Goal: Information Seeking & Learning: Learn about a topic

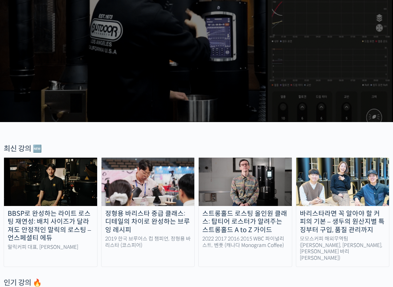
scroll to position [135, 0]
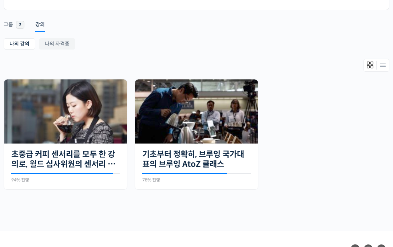
scroll to position [108, 0]
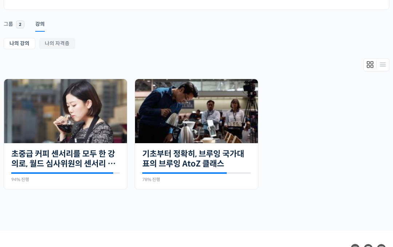
click at [231, 132] on img at bounding box center [196, 111] width 123 height 64
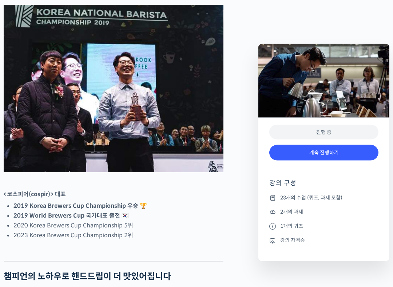
scroll to position [315, 0]
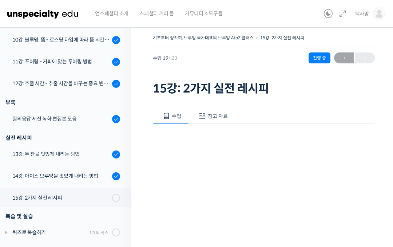
scroll to position [311, 0]
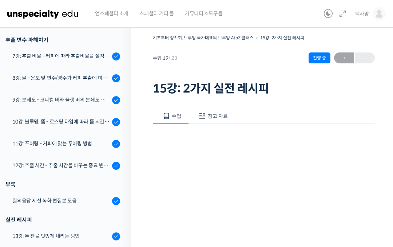
click at [73, 141] on div "11강: 푸어링 - 커피에 맞는 푸어링 방법" at bounding box center [60, 143] width 97 height 8
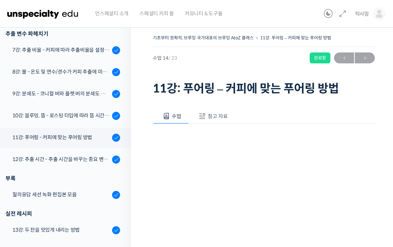
scroll to position [79, 0]
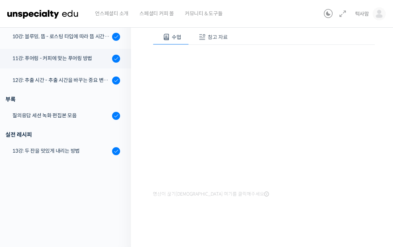
click at [202, 49] on div "영상이 끊기[DEMOGRAPHIC_DATA] 여기를 클릭해주세요" at bounding box center [264, 122] width 222 height 154
click at [210, 38] on span "참고 자료" at bounding box center [218, 37] width 20 height 7
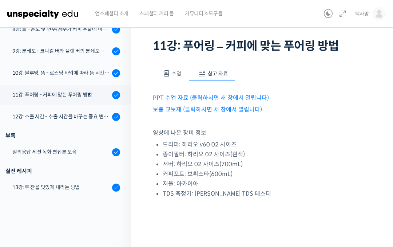
scroll to position [42, 0]
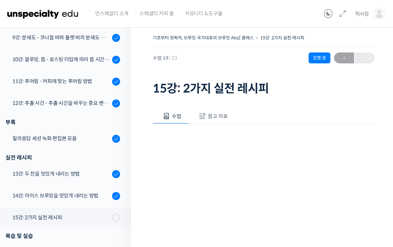
scroll to position [368, 0]
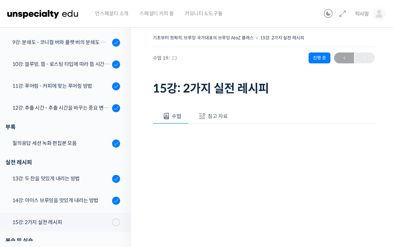
click at [74, 86] on div "11강: 푸어링 - 커피에 맞는 푸어링 방법" at bounding box center [60, 86] width 97 height 8
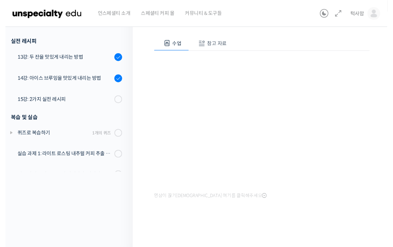
scroll to position [79, 0]
